Goal: Transaction & Acquisition: Book appointment/travel/reservation

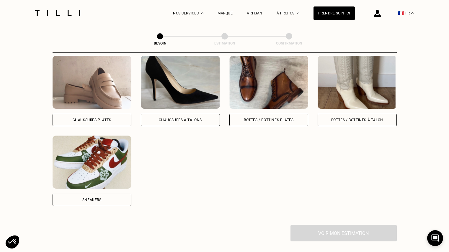
scroll to position [281, 0]
click at [103, 199] on div "Sneakers" at bounding box center [92, 200] width 79 height 12
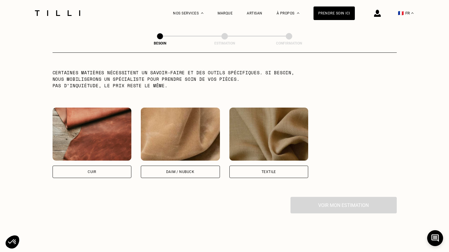
scroll to position [507, 0]
click at [194, 170] on div "Daim / Nubuck" at bounding box center [180, 172] width 28 height 4
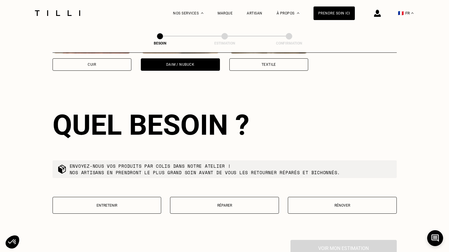
scroll to position [634, 0]
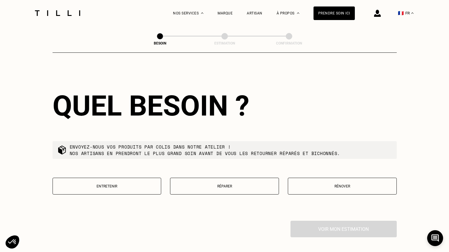
click at [340, 184] on p "Rénover" at bounding box center [342, 186] width 102 height 4
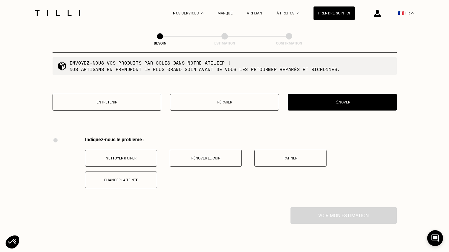
scroll to position [718, 0]
click at [220, 150] on button "Rénover le cuir" at bounding box center [206, 158] width 72 height 17
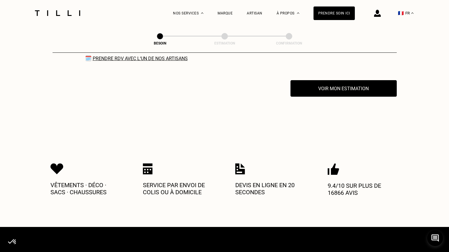
scroll to position [880, 0]
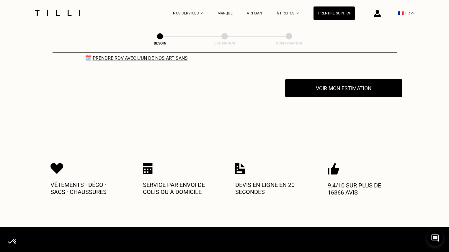
click at [311, 79] on button "Voir mon estimation" at bounding box center [343, 88] width 117 height 18
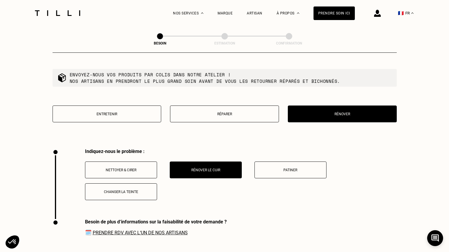
scroll to position [707, 0]
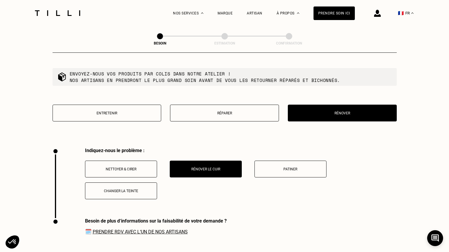
click at [204, 112] on p "Réparer" at bounding box center [224, 113] width 102 height 4
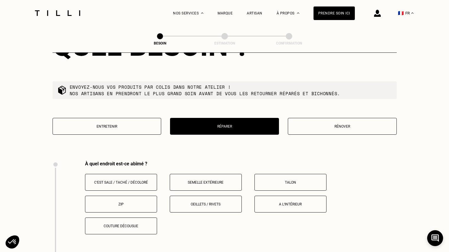
scroll to position [693, 0]
click at [104, 125] on p "Entretenir" at bounding box center [107, 127] width 102 height 4
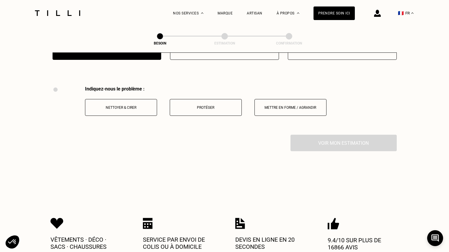
scroll to position [785, 0]
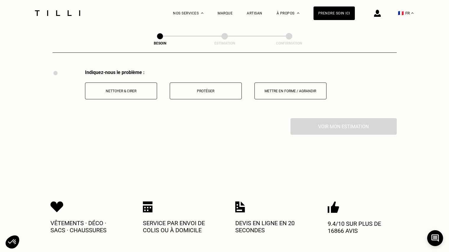
click at [264, 89] on p "Mettre en forme / Agrandir" at bounding box center [291, 91] width 66 height 4
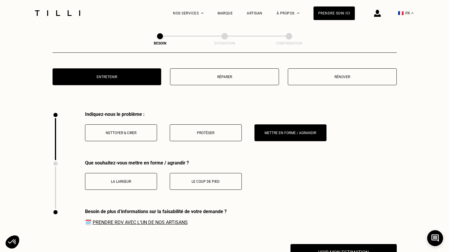
scroll to position [739, 0]
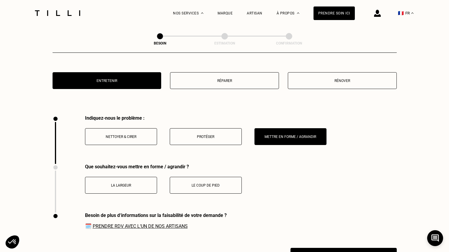
click at [312, 72] on button "Rénover" at bounding box center [342, 80] width 109 height 17
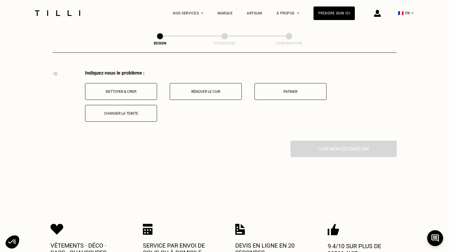
scroll to position [785, 0]
click at [202, 93] on button "Rénover le cuir" at bounding box center [206, 91] width 72 height 17
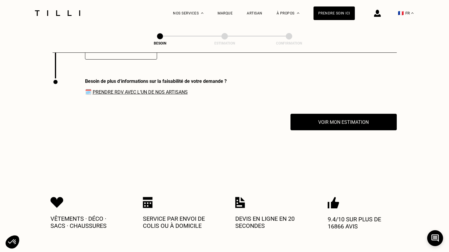
scroll to position [855, 0]
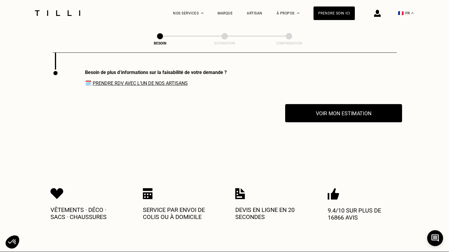
click at [308, 117] on button "Voir mon estimation" at bounding box center [343, 113] width 117 height 18
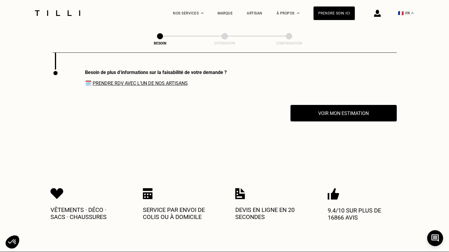
click at [178, 110] on div "Voir mon estimation" at bounding box center [225, 113] width 344 height 17
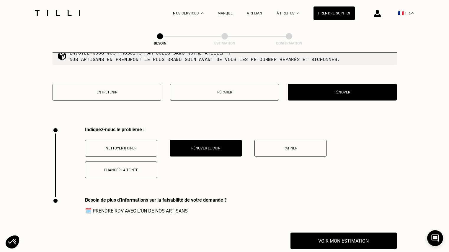
scroll to position [728, 0]
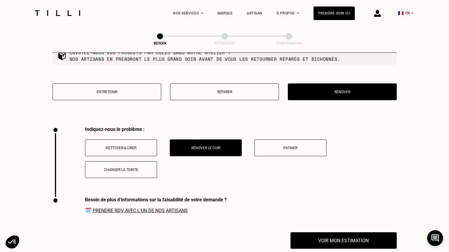
click at [140, 147] on button "Nettoyer & cirer" at bounding box center [121, 148] width 72 height 17
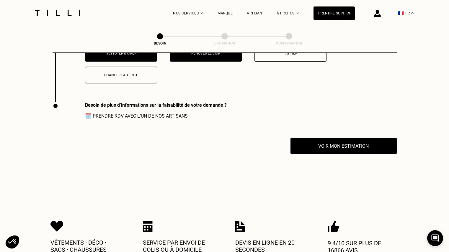
scroll to position [770, 0]
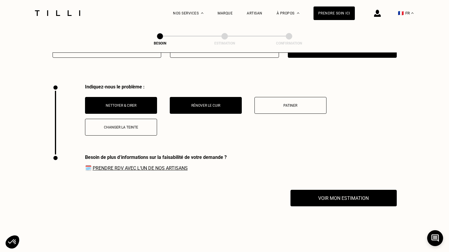
click at [210, 104] on button "Rénover le cuir" at bounding box center [206, 105] width 72 height 17
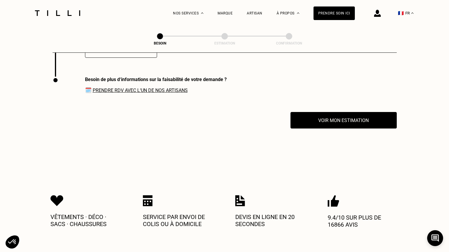
scroll to position [855, 0]
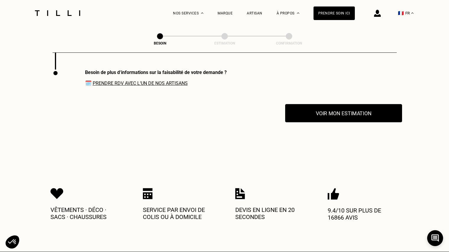
click at [300, 106] on button "Voir mon estimation" at bounding box center [343, 113] width 117 height 18
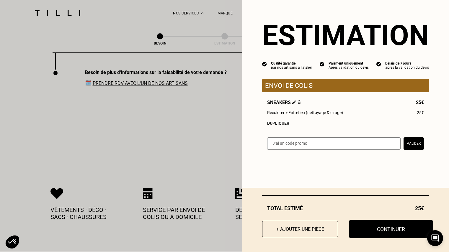
click at [383, 230] on button "Continuer" at bounding box center [391, 229] width 84 height 18
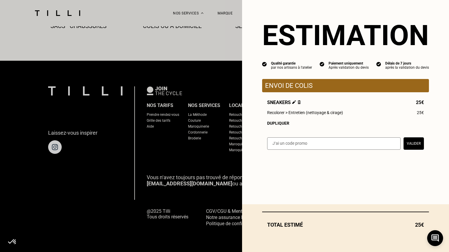
scroll to position [346, 0]
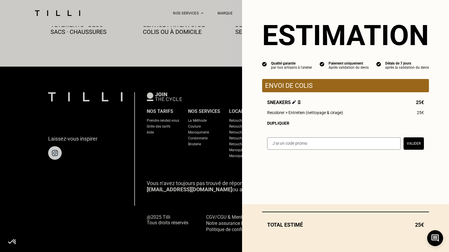
select select "FR"
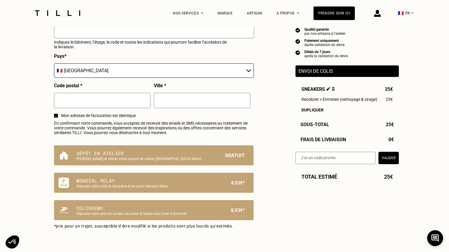
scroll to position [297, 0]
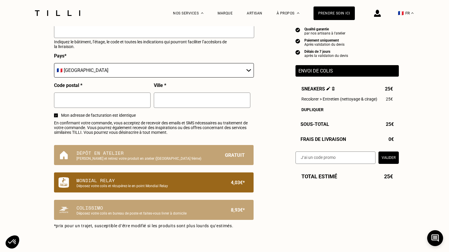
click at [184, 188] on p "Déposez votre colis et récupérez-le en point Mondial Relay" at bounding box center [143, 186] width 135 height 4
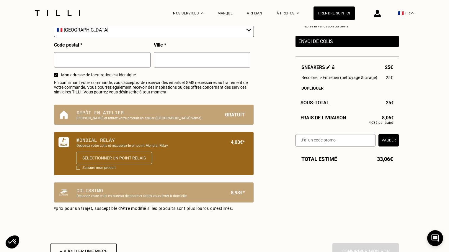
scroll to position [341, 0]
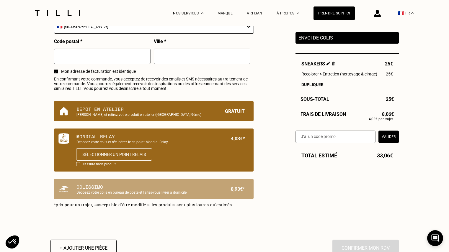
click at [174, 112] on p "Dépôt en atelier" at bounding box center [143, 109] width 135 height 7
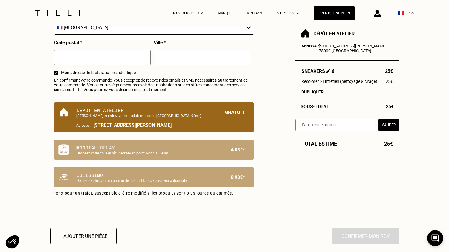
scroll to position [340, 0]
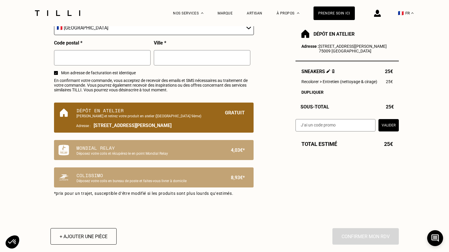
click at [171, 128] on span "[STREET_ADDRESS][PERSON_NAME]" at bounding box center [133, 126] width 78 height 6
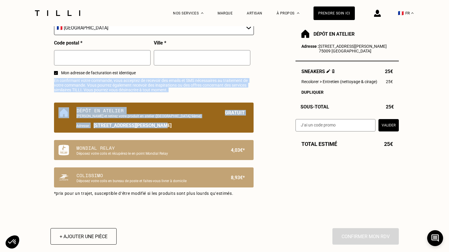
drag, startPoint x: 156, startPoint y: 126, endPoint x: 254, endPoint y: 59, distance: 119.0
click at [254, 59] on div "Je choisis mon mode de livraison Prénom * Nom * Adresse mail * Téléphone * [GEO…" at bounding box center [153, 14] width 207 height 392
click at [143, 133] on div "Dépôt en atelier Déposez et retirez votre produit en atelier ([GEOGRAPHIC_DATA]…" at bounding box center [153, 118] width 199 height 30
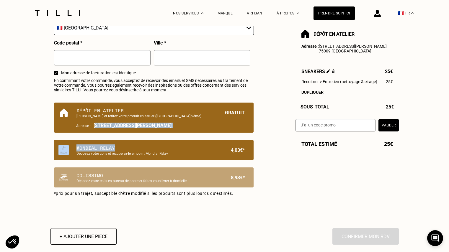
drag, startPoint x: 97, startPoint y: 128, endPoint x: 187, endPoint y: 152, distance: 93.6
click at [187, 152] on div "Je choisis mon mode de livraison Prénom * Nom * Adresse mail * Téléphone * [GEO…" at bounding box center [153, 14] width 207 height 392
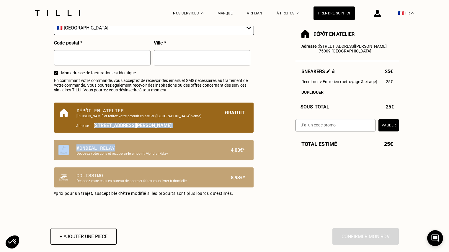
click at [95, 128] on span "[STREET_ADDRESS][PERSON_NAME]" at bounding box center [133, 126] width 78 height 6
drag, startPoint x: 94, startPoint y: 129, endPoint x: 187, endPoint y: 128, distance: 93.0
click at [187, 128] on p "Adresse : [STREET_ADDRESS][PERSON_NAME]" at bounding box center [160, 126] width 168 height 6
copy span "[STREET_ADDRESS][PERSON_NAME]"
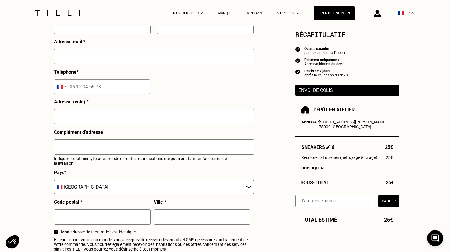
scroll to position [0, 0]
